Goal: Find specific page/section: Find specific page/section

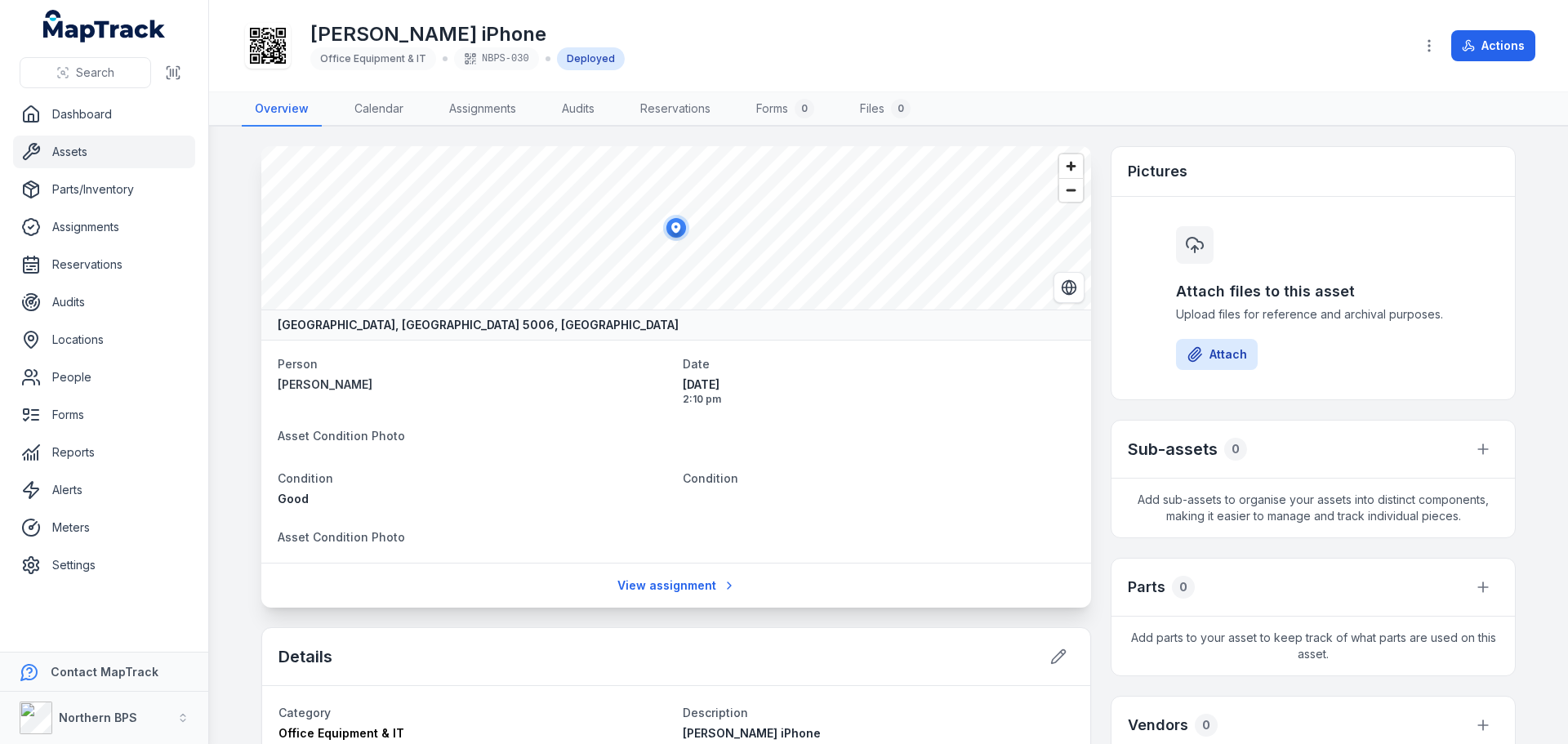
click at [79, 156] on link "Assets" at bounding box center [104, 152] width 182 height 33
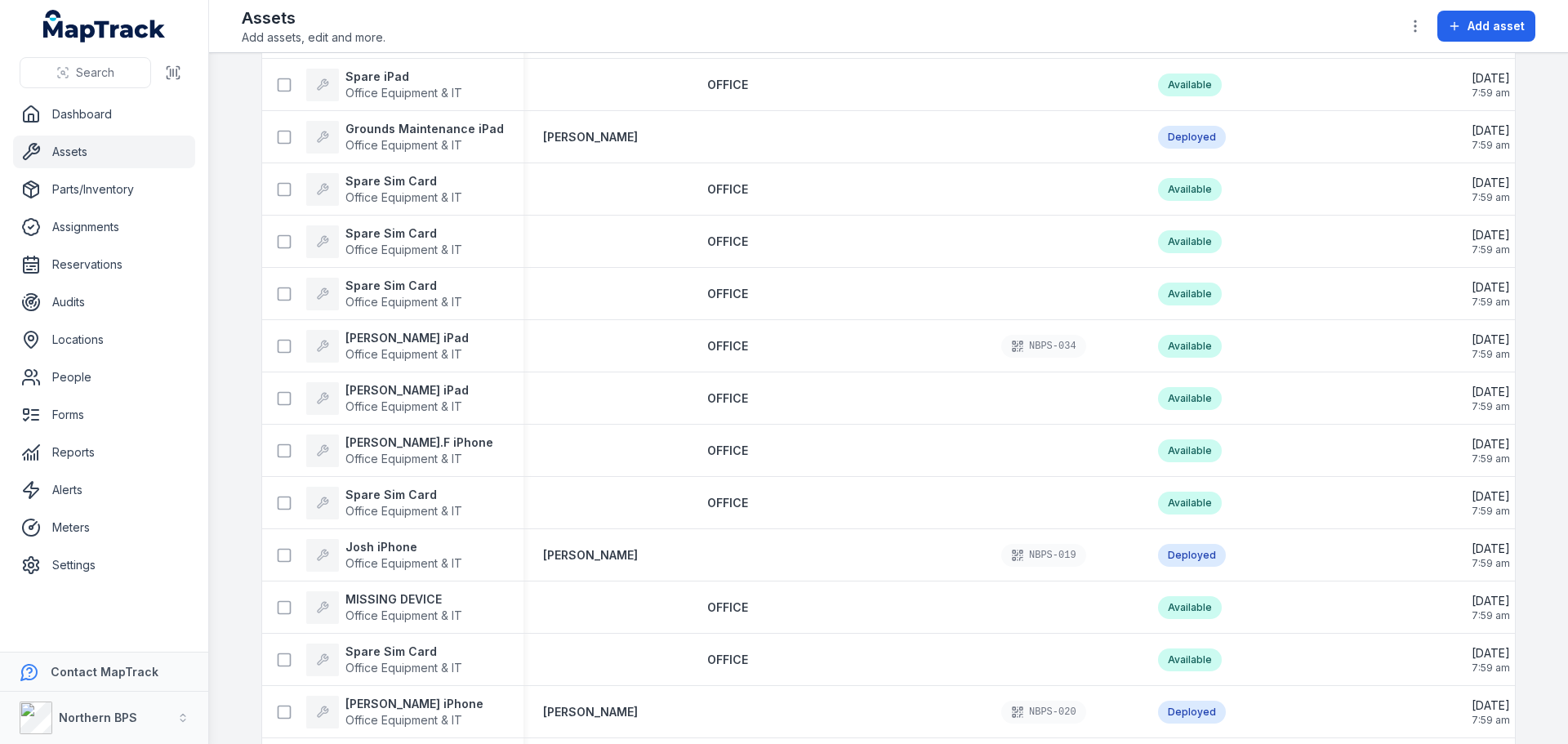
scroll to position [1144, 0]
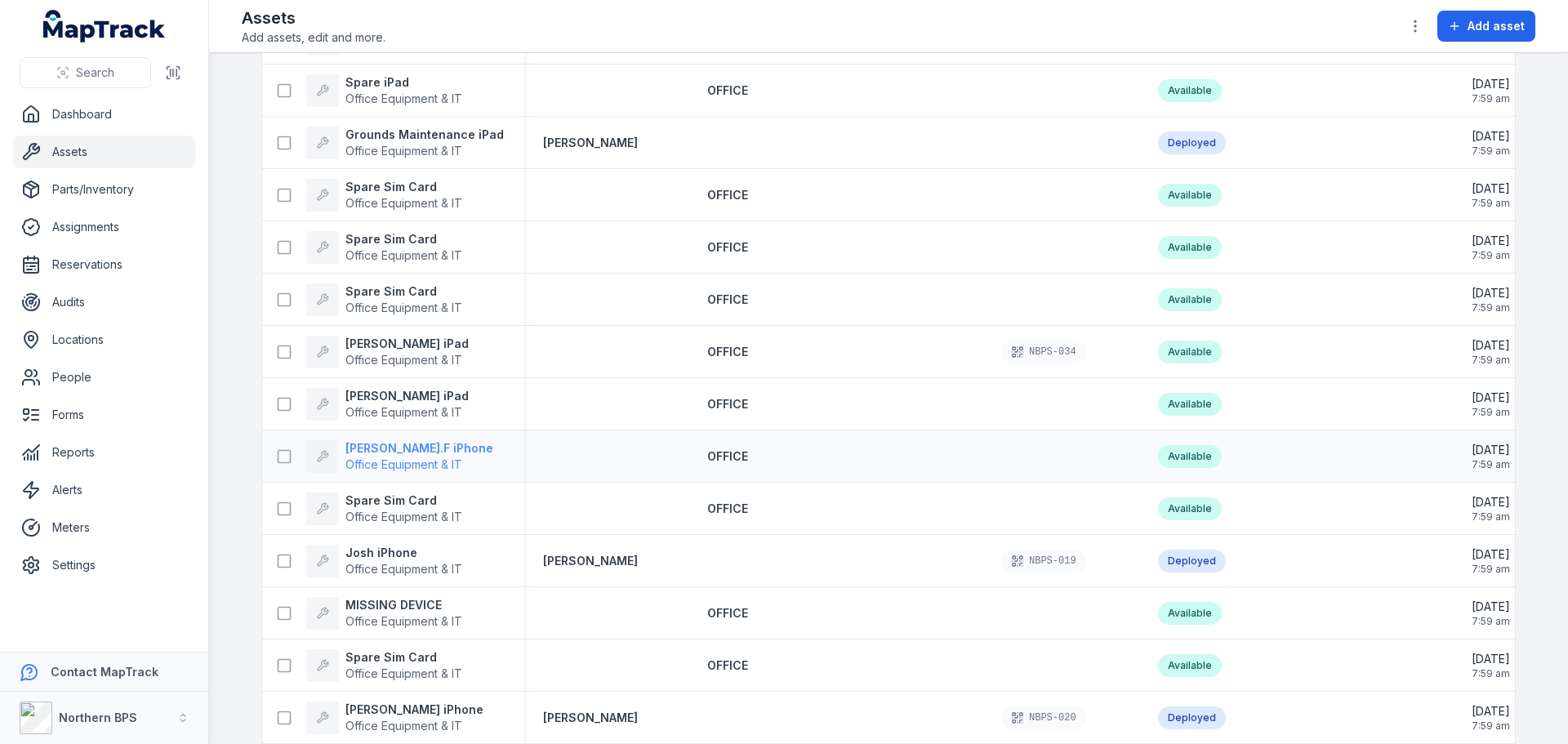
click at [373, 450] on strong "[PERSON_NAME].F iPhone" at bounding box center [419, 448] width 148 height 16
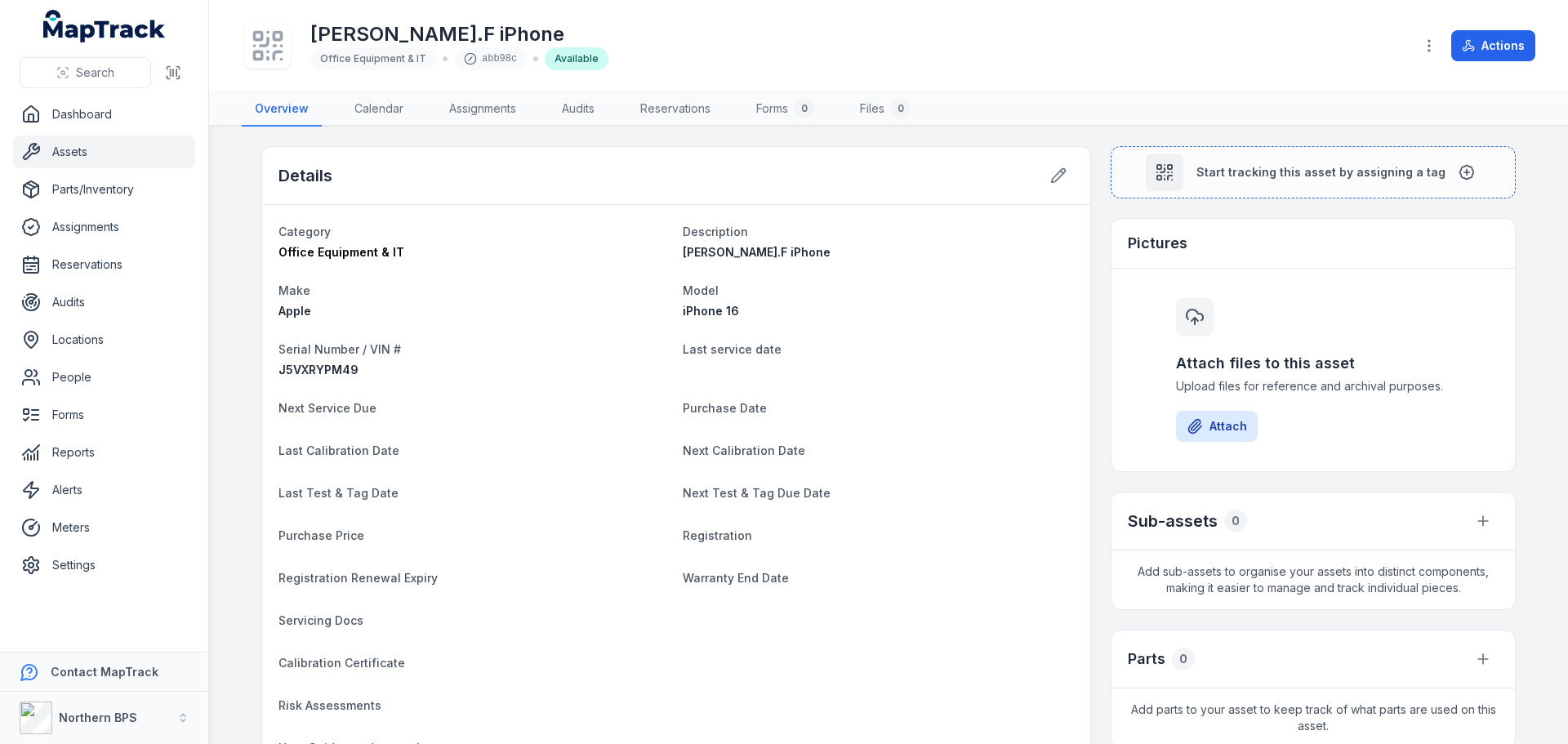
click at [248, 52] on div at bounding box center [268, 45] width 46 height 46
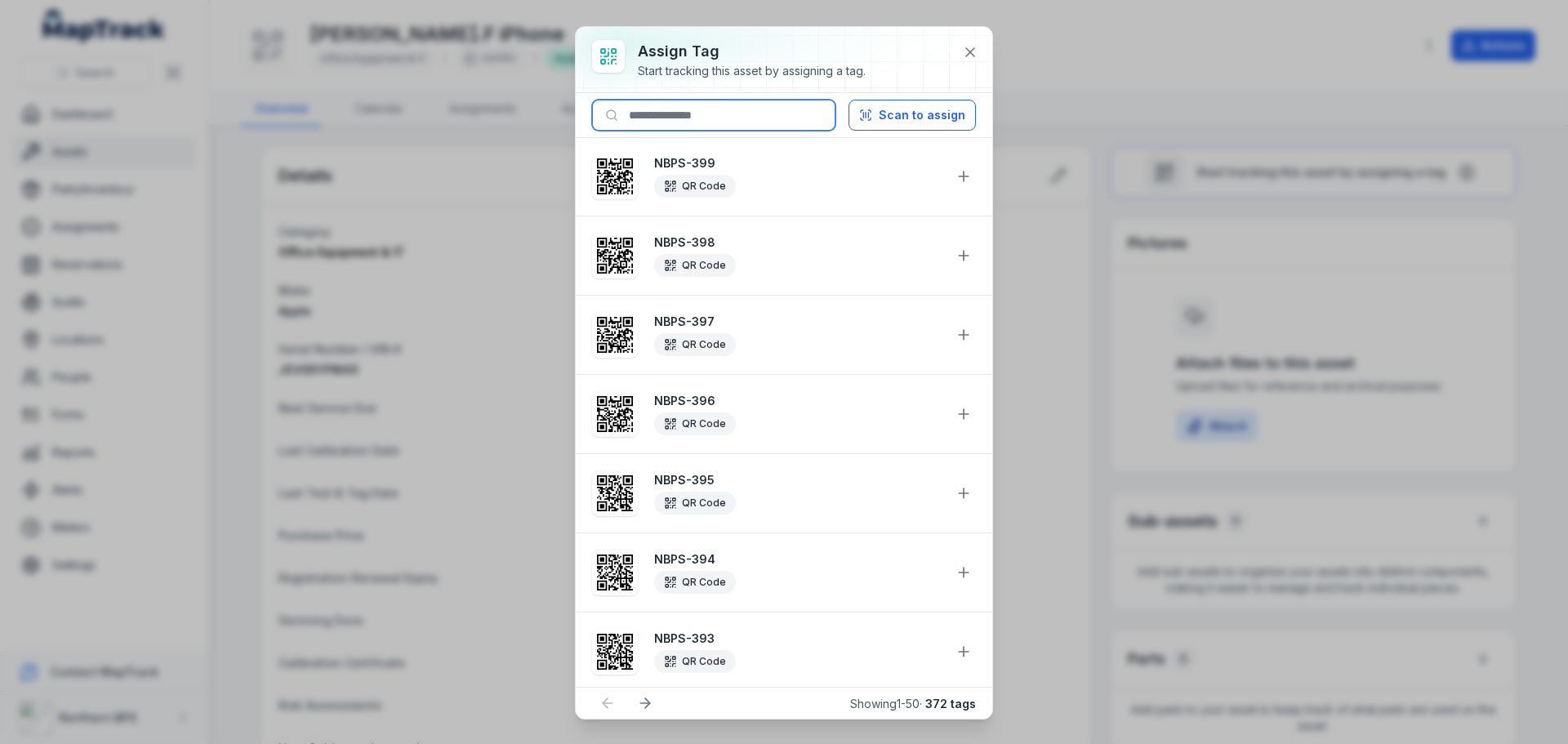
click at [746, 112] on input at bounding box center [714, 115] width 244 height 31
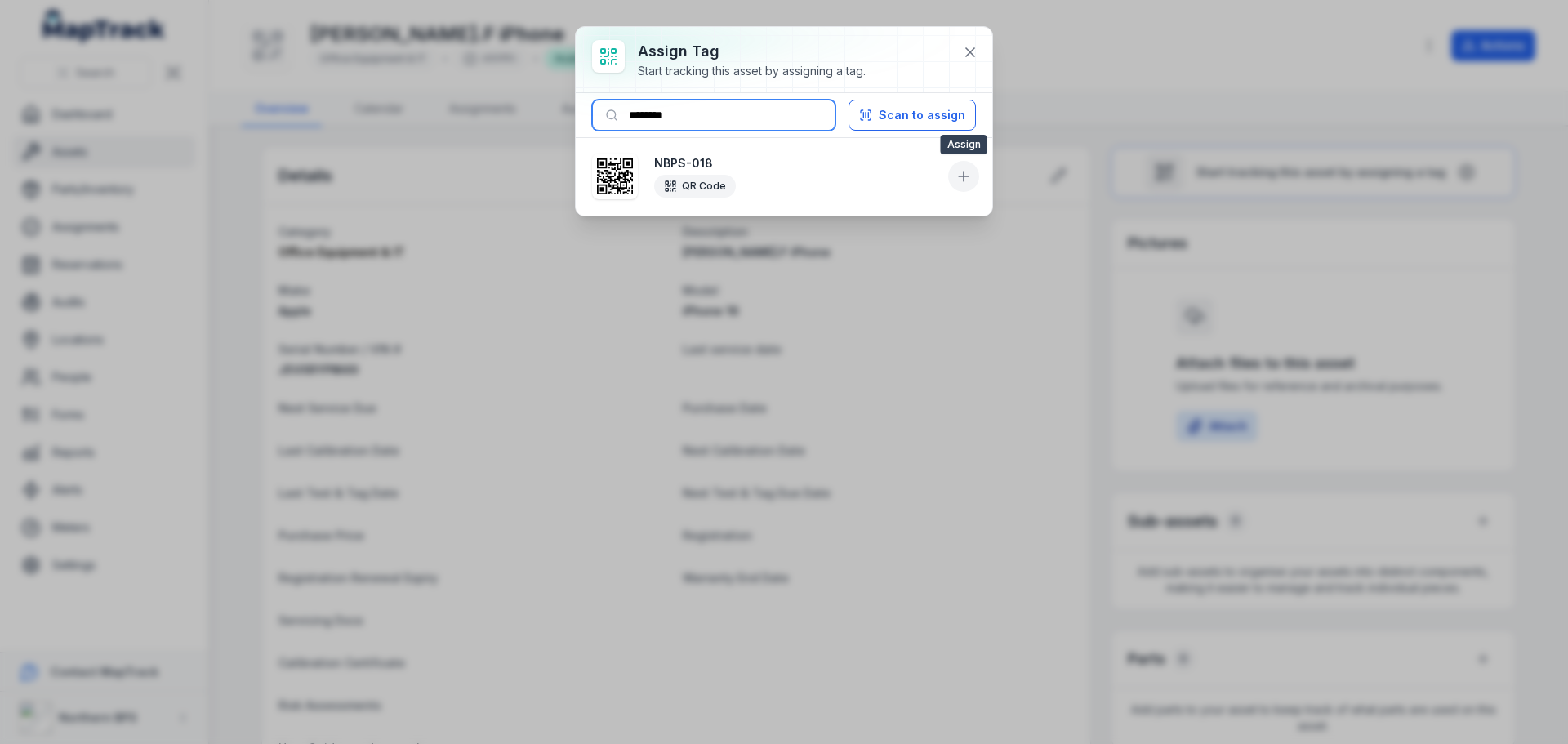
type input "********"
click at [966, 178] on icon at bounding box center [963, 176] width 16 height 16
